Goal: Task Accomplishment & Management: Complete application form

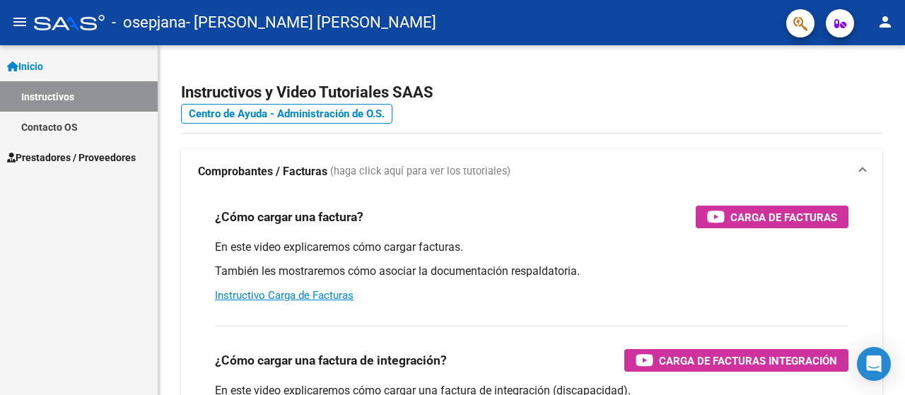
click at [52, 151] on span "Prestadores / Proveedores" at bounding box center [71, 158] width 129 height 16
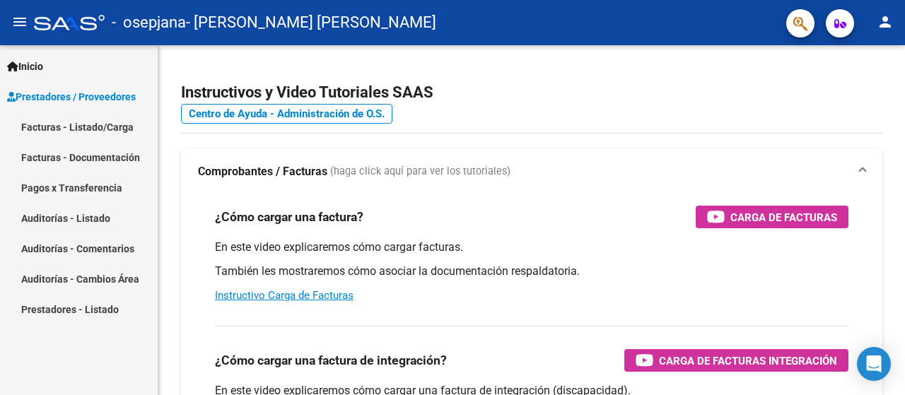
click at [51, 131] on link "Facturas - Listado/Carga" at bounding box center [79, 127] width 158 height 30
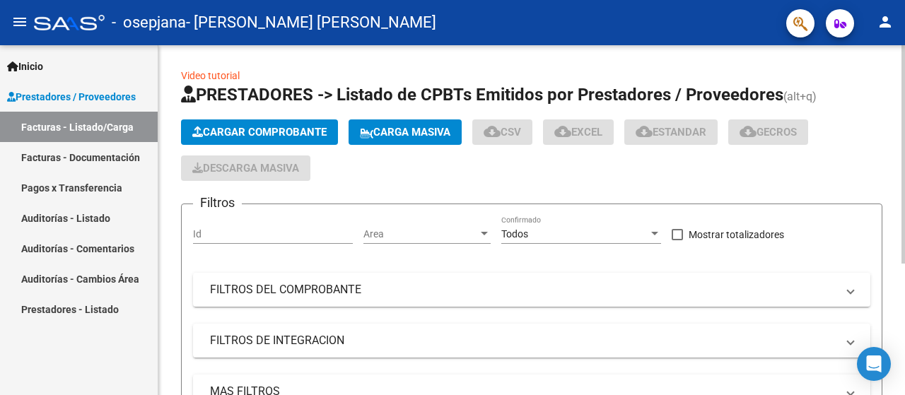
click at [231, 135] on span "Cargar Comprobante" at bounding box center [259, 132] width 134 height 13
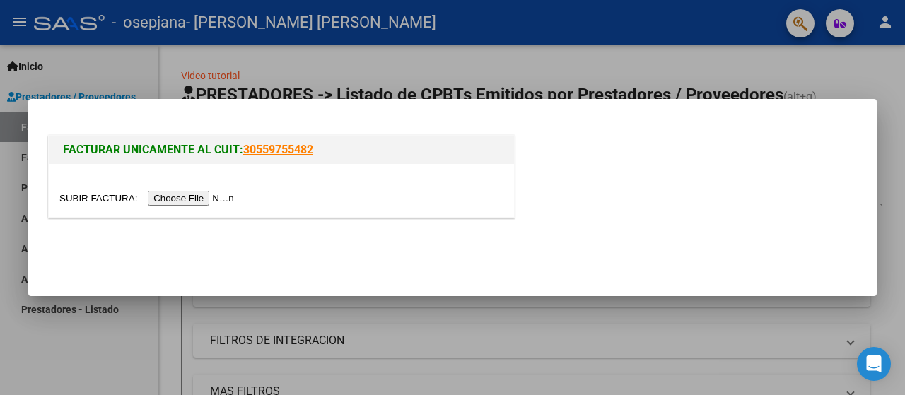
click at [224, 195] on input "file" at bounding box center [148, 198] width 179 height 15
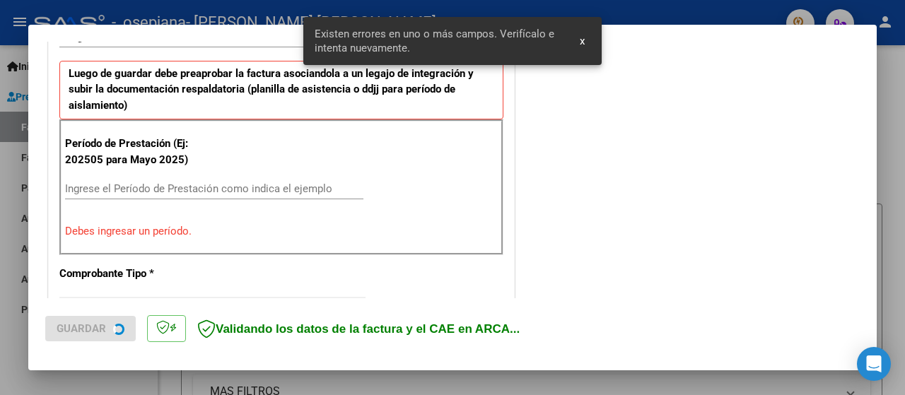
scroll to position [378, 0]
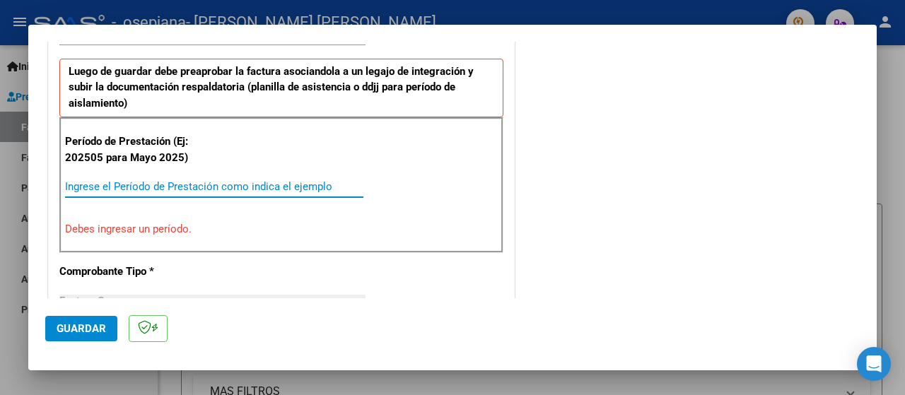
click at [82, 182] on input "Ingrese el Período de Prestación como indica el ejemplo" at bounding box center [214, 186] width 299 height 13
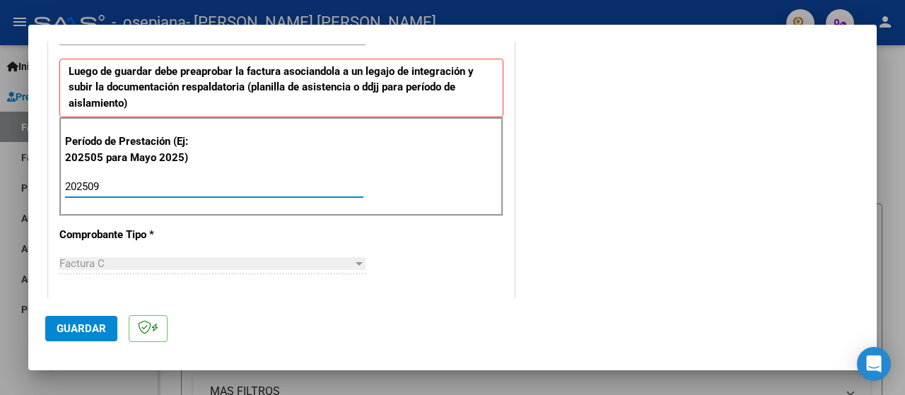
type input "202509"
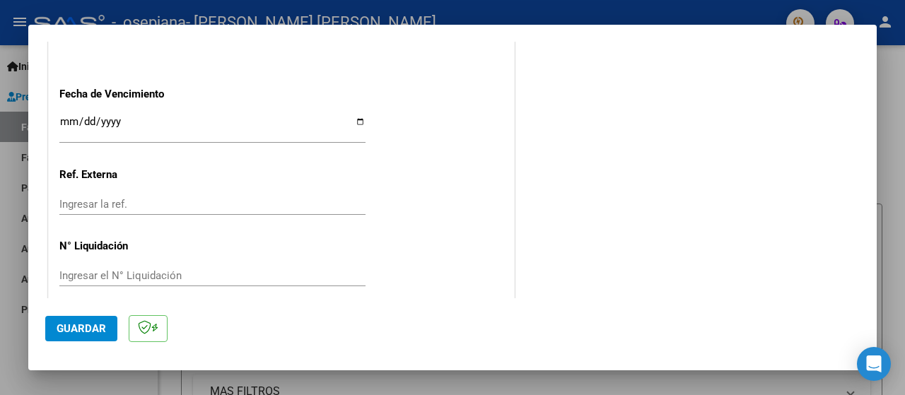
scroll to position [1016, 0]
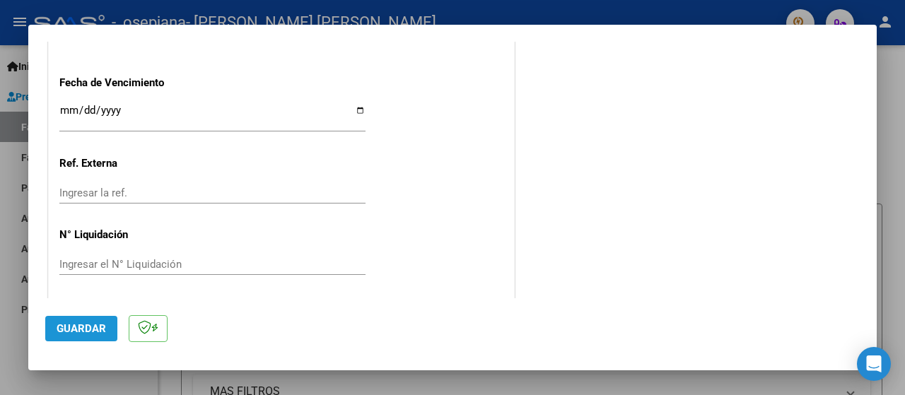
click at [83, 323] on span "Guardar" at bounding box center [82, 329] width 50 height 13
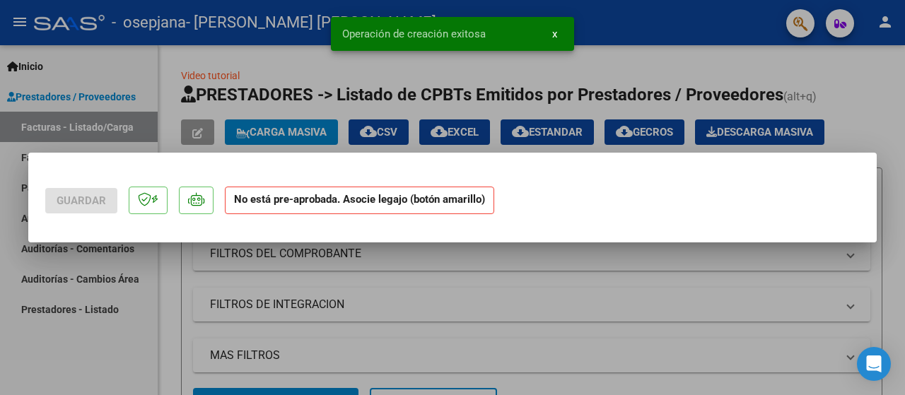
scroll to position [0, 0]
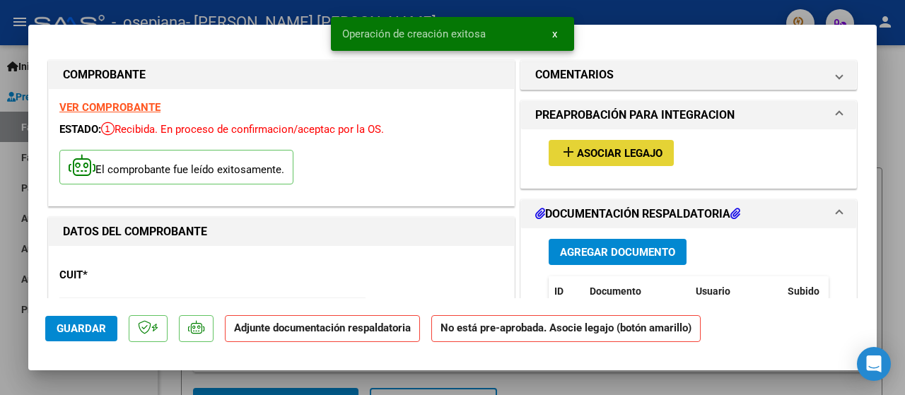
click at [589, 154] on span "Asociar Legajo" at bounding box center [620, 153] width 86 height 13
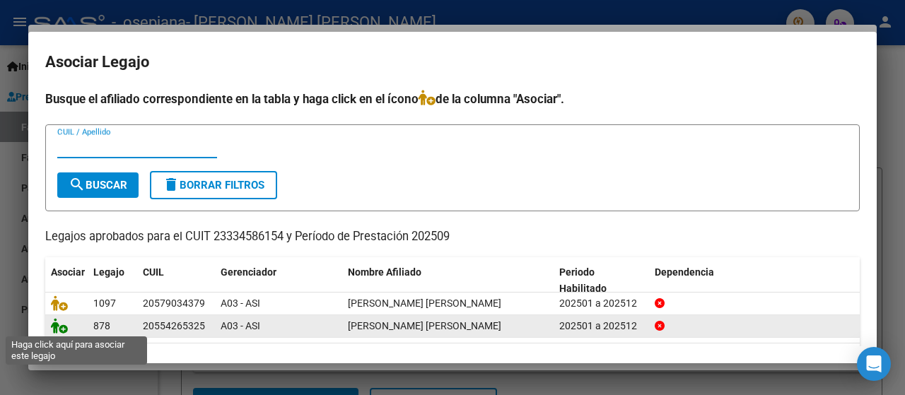
click at [57, 326] on icon at bounding box center [59, 326] width 17 height 16
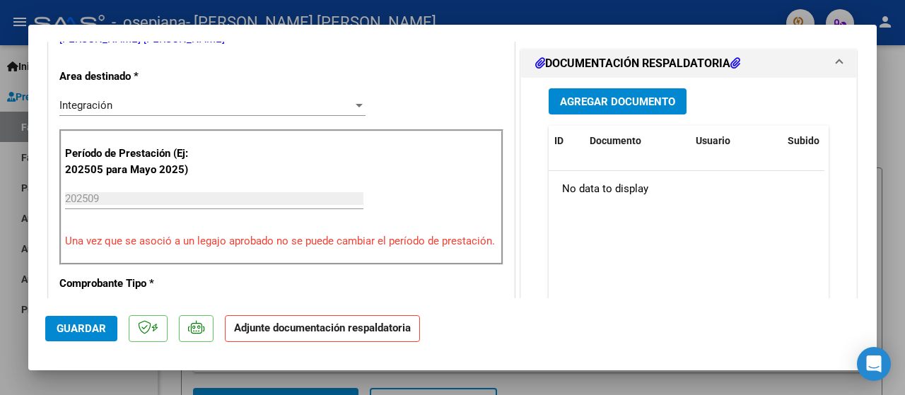
scroll to position [344, 0]
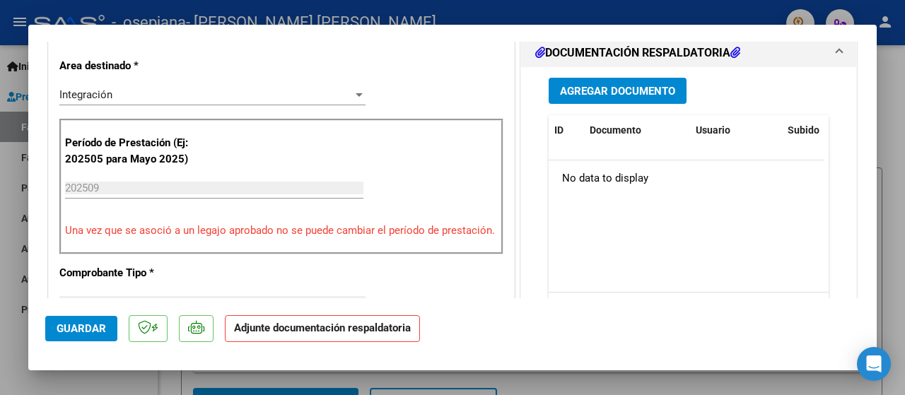
click at [613, 91] on span "Agregar Documento" at bounding box center [617, 91] width 115 height 13
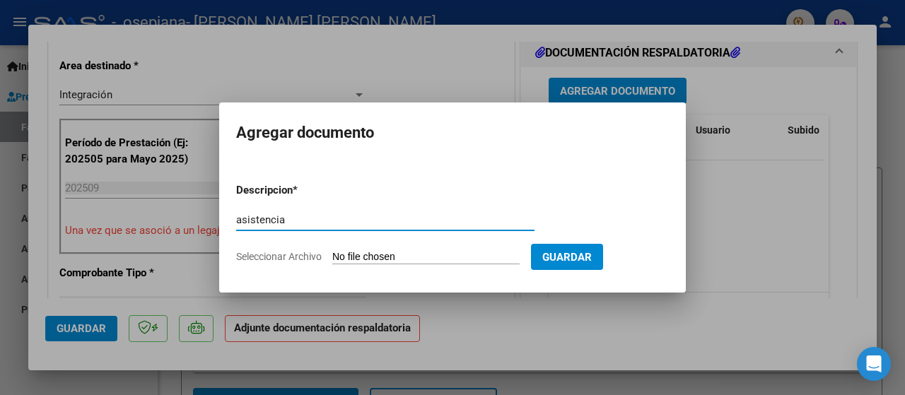
type input "asistencia"
click at [393, 257] on input "Seleccionar Archivo" at bounding box center [425, 257] width 187 height 13
type input "C:\fakepath\asistencia [DATE] to [PERSON_NAME].pdf"
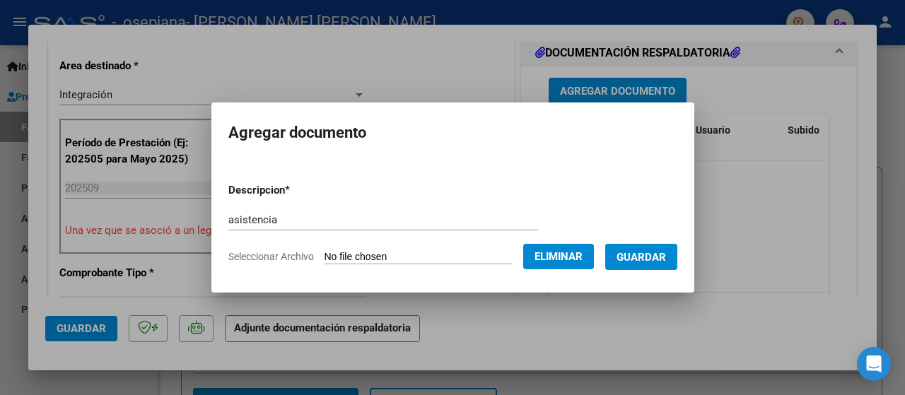
click at [678, 255] on button "Guardar" at bounding box center [641, 257] width 72 height 26
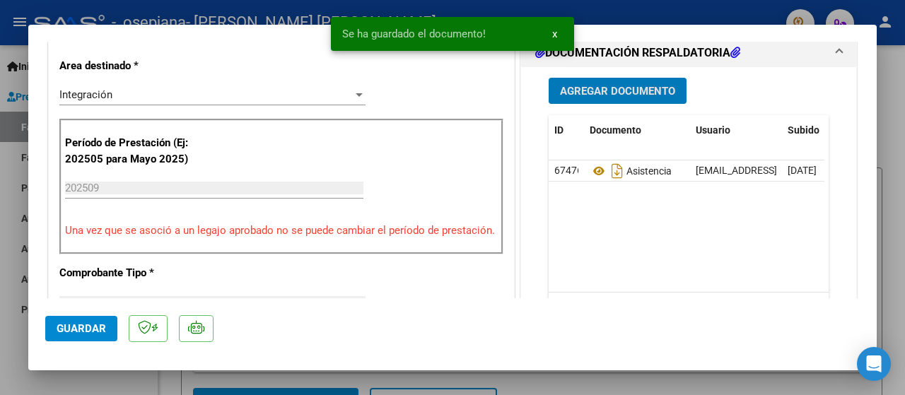
click at [618, 90] on span "Agregar Documento" at bounding box center [617, 91] width 115 height 13
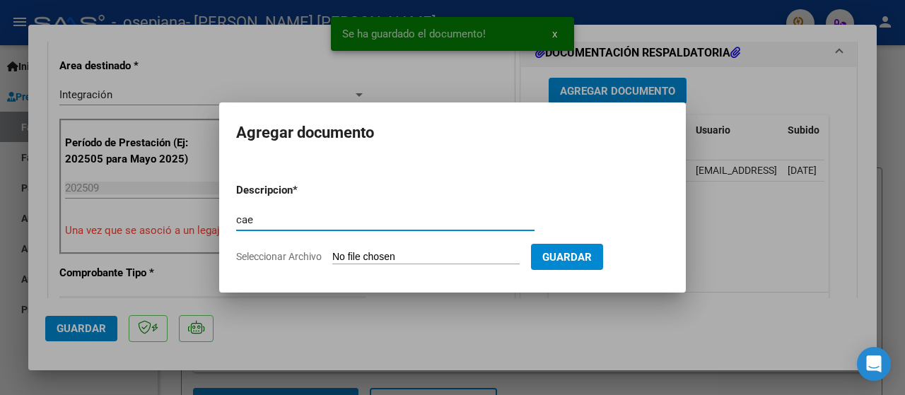
type input "cae"
click at [385, 255] on input "Seleccionar Archivo" at bounding box center [425, 257] width 187 height 13
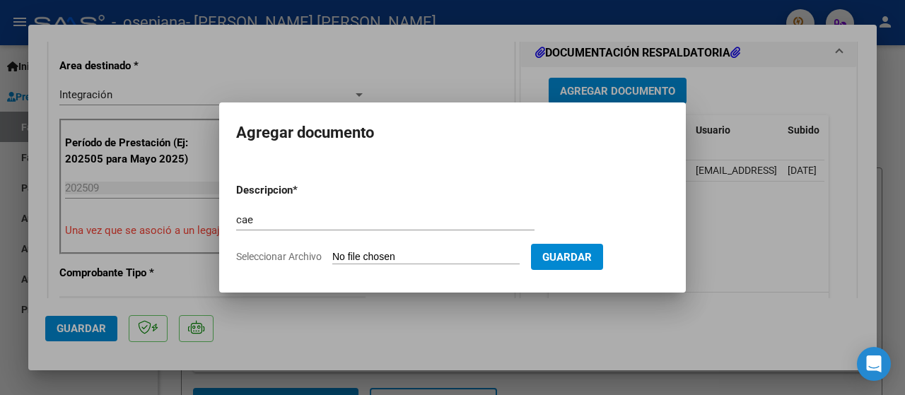
type input "C:\fakepath\Constatación de Comprobantes _ AFIP.pdf"
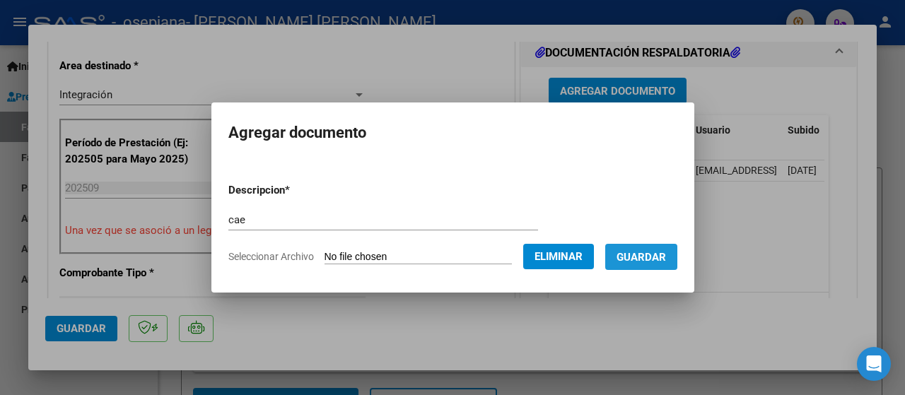
click at [664, 255] on span "Guardar" at bounding box center [642, 257] width 50 height 13
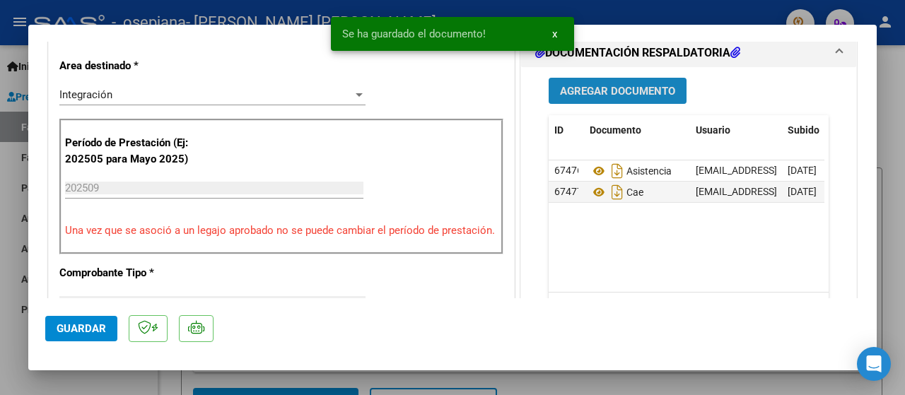
click at [597, 90] on span "Agregar Documento" at bounding box center [617, 91] width 115 height 13
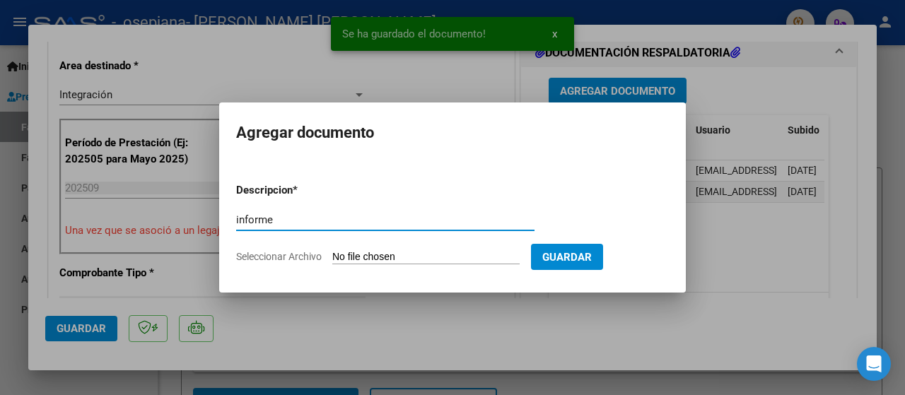
type input "informe"
click at [405, 250] on app-file-uploader "Seleccionar Archivo" at bounding box center [383, 256] width 295 height 13
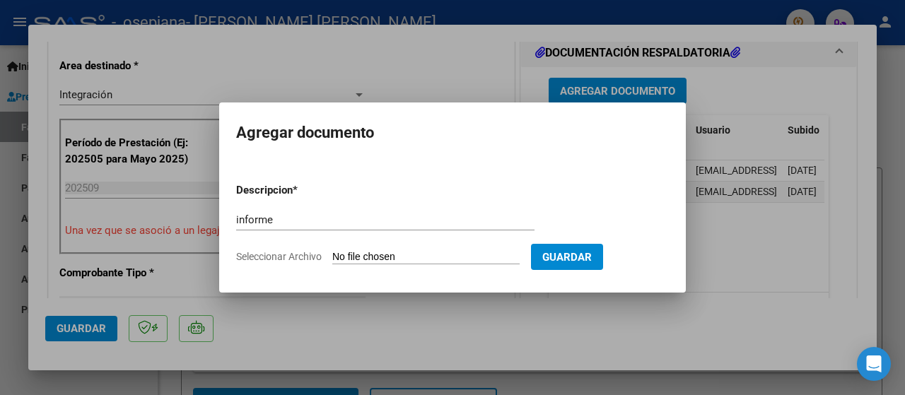
click at [413, 262] on input "Seleccionar Archivo" at bounding box center [425, 257] width 187 height 13
type input "C:\fakepath\INFORME DE TERAPIA OCUPACIONAL [DATE] TO.pdf"
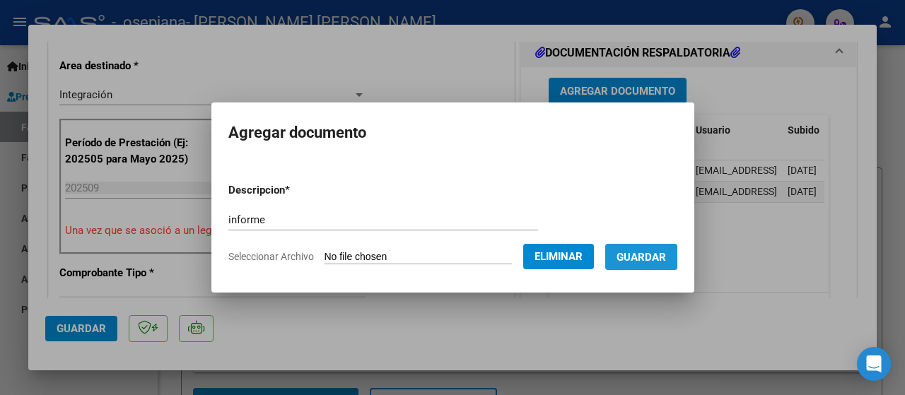
click at [634, 255] on span "Guardar" at bounding box center [642, 257] width 50 height 13
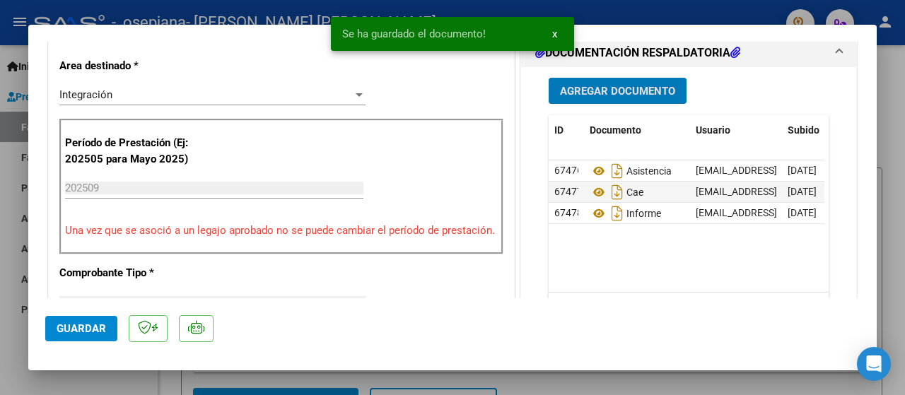
click at [603, 85] on span "Agregar Documento" at bounding box center [617, 91] width 115 height 13
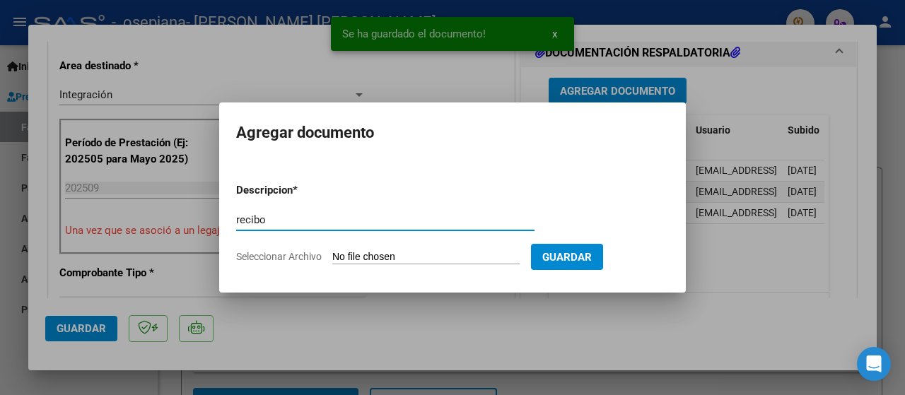
type input "recibo"
click at [378, 255] on input "Seleccionar Archivo" at bounding box center [425, 257] width 187 height 13
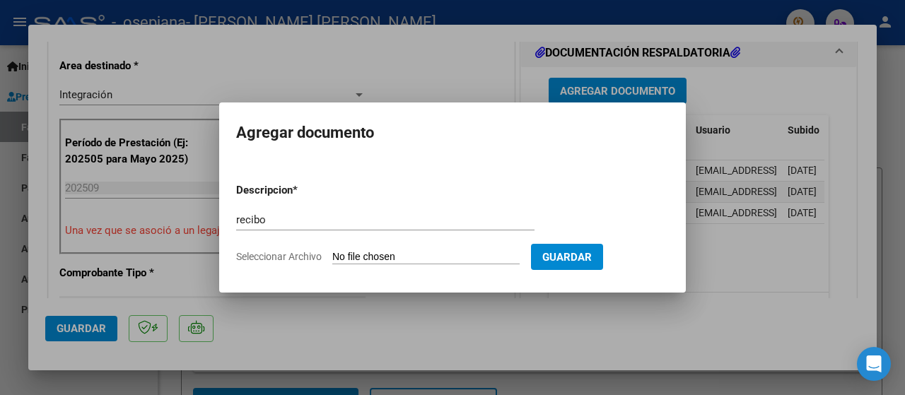
type input "C:\fakepath\recibo [PERSON_NAME] 2025 to [PERSON_NAME].jpg"
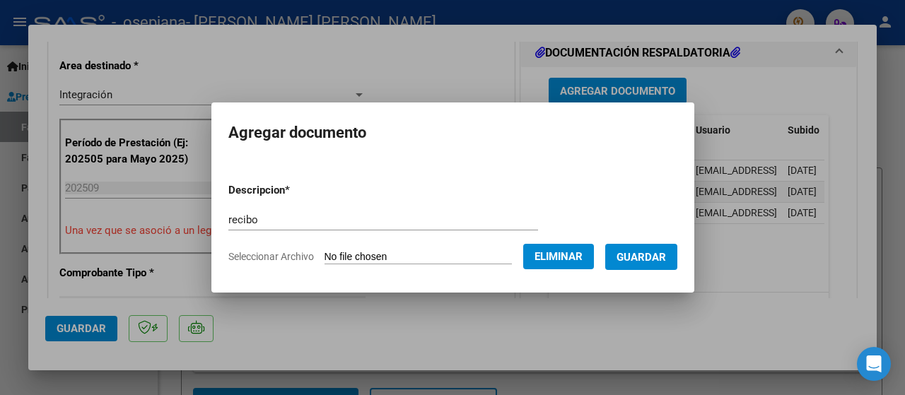
click at [631, 257] on span "Guardar" at bounding box center [642, 257] width 50 height 13
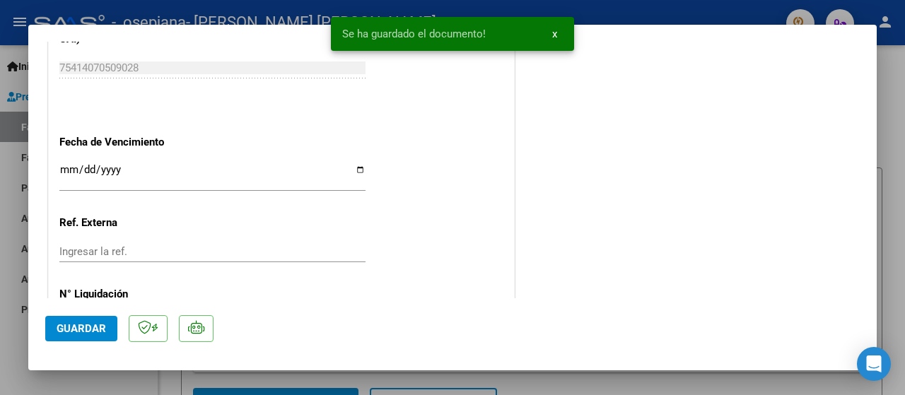
scroll to position [1021, 0]
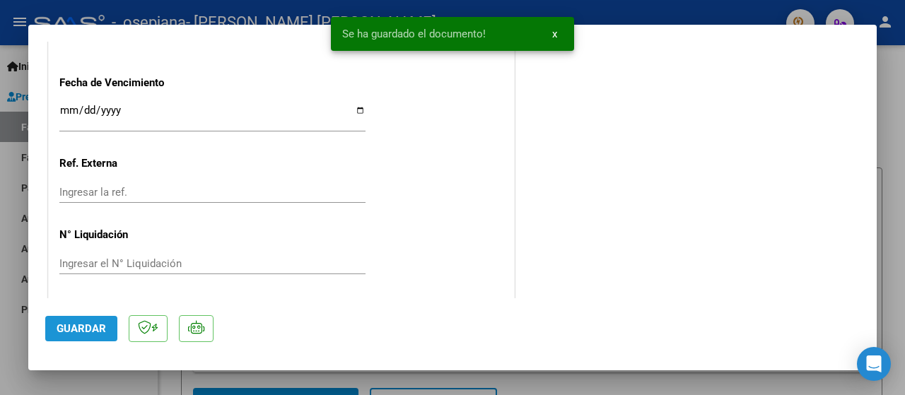
click at [72, 325] on span "Guardar" at bounding box center [82, 329] width 50 height 13
click at [555, 35] on span "x" at bounding box center [554, 34] width 5 height 13
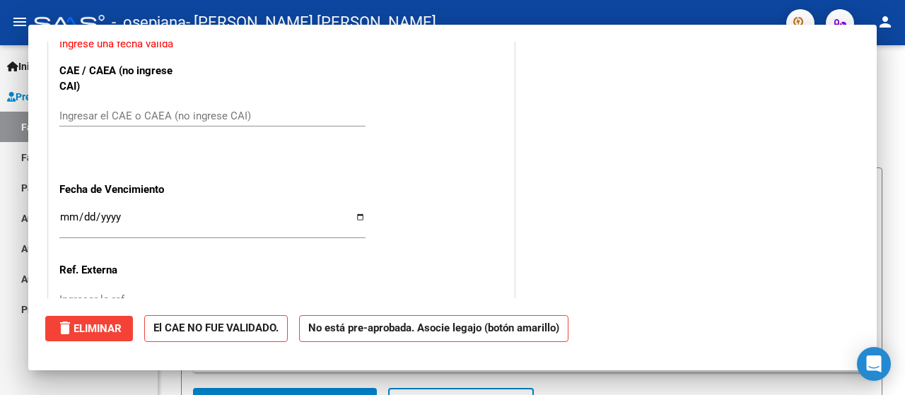
scroll to position [0, 0]
